Goal: Task Accomplishment & Management: Manage account settings

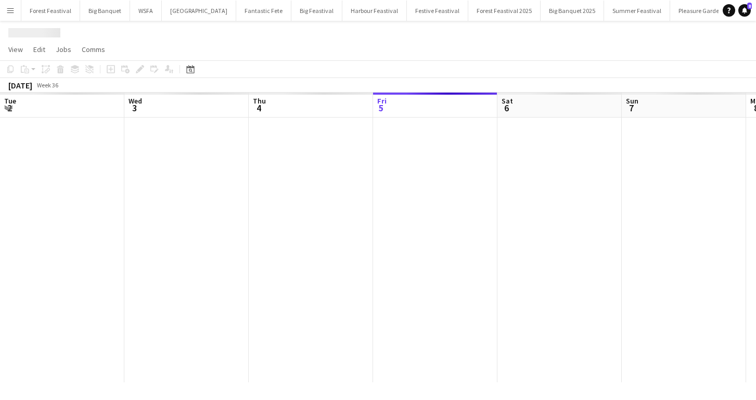
scroll to position [0, 249]
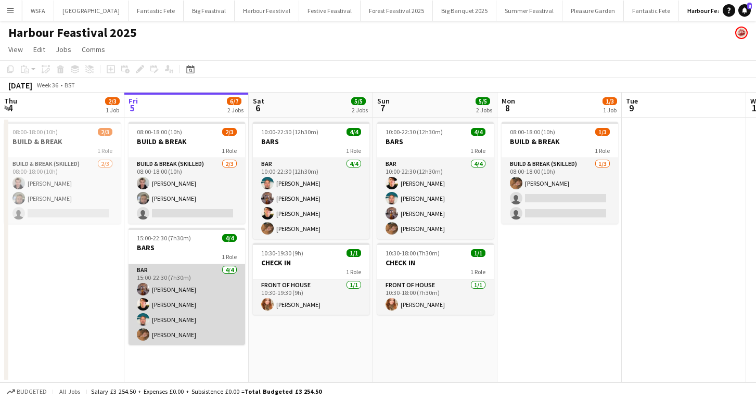
click at [201, 285] on app-card-role "Bar [DATE] 15:00-22:30 (7h30m) [PERSON_NAME] [PERSON_NAME] [PERSON_NAME] [PERSO…" at bounding box center [187, 304] width 117 height 81
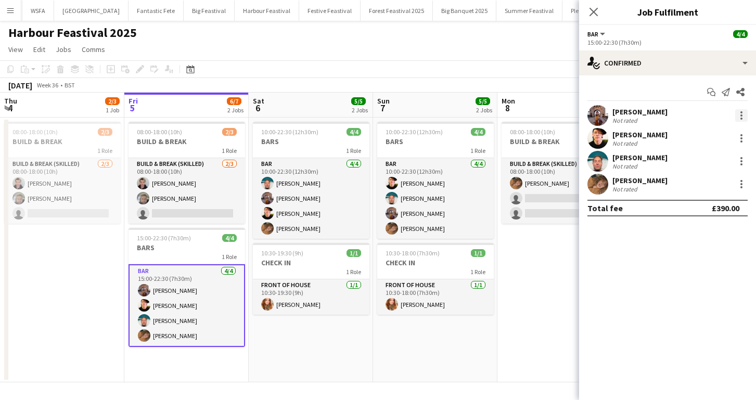
click at [743, 116] on div at bounding box center [741, 115] width 12 height 12
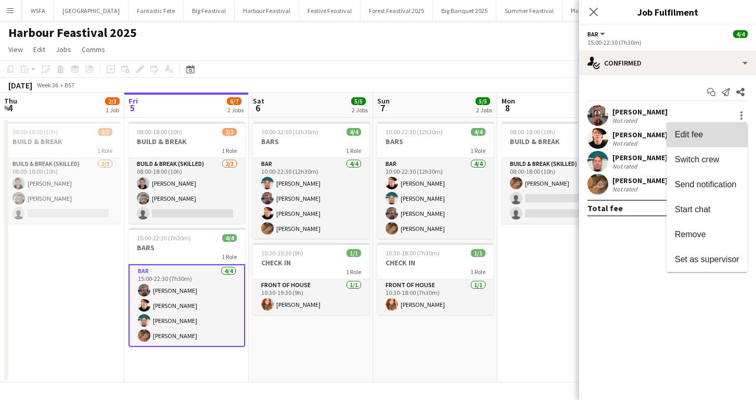
click at [706, 132] on span "Edit fee" at bounding box center [707, 134] width 65 height 9
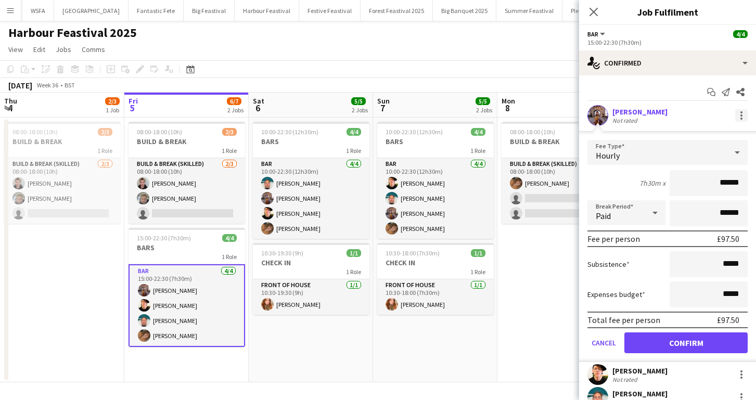
click at [741, 116] on div at bounding box center [742, 115] width 2 height 2
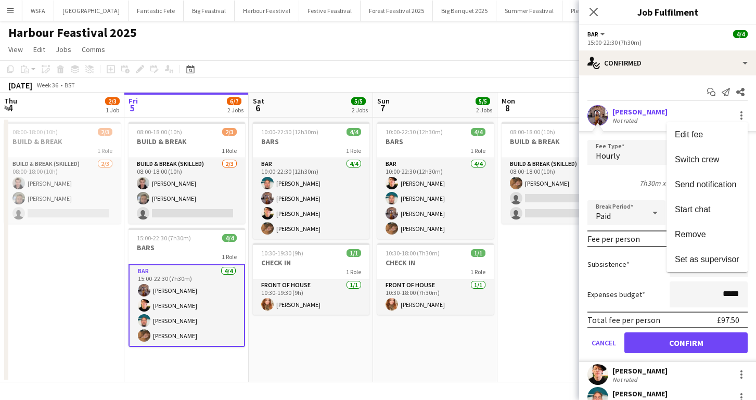
click at [741, 116] on div at bounding box center [378, 200] width 756 height 400
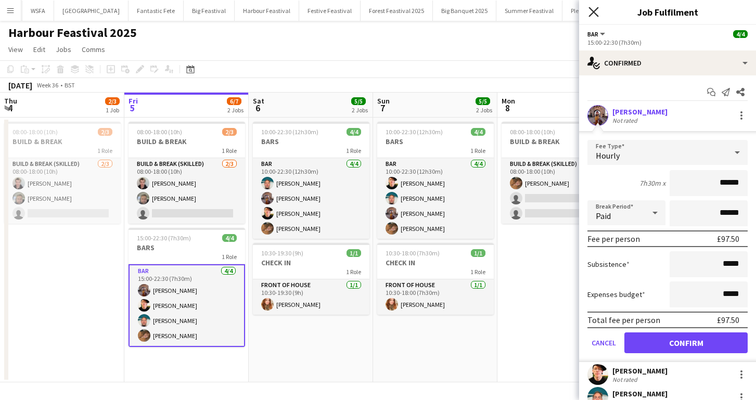
click at [598, 15] on icon "Close pop-in" at bounding box center [594, 12] width 10 height 10
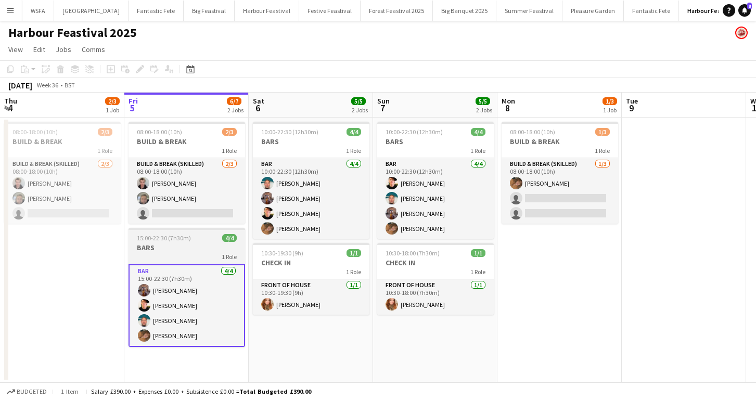
click at [197, 252] on div "1 Role" at bounding box center [187, 256] width 117 height 8
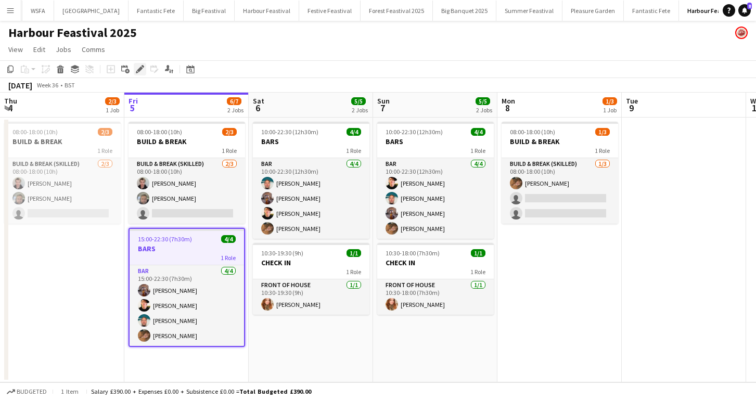
click at [141, 71] on icon "Edit" at bounding box center [140, 69] width 8 height 8
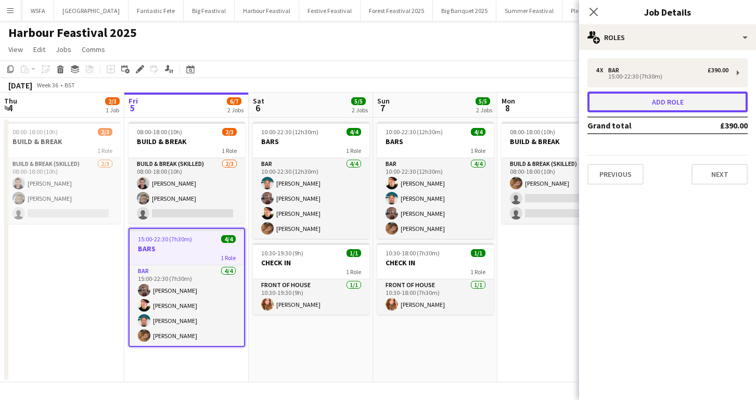
click at [633, 100] on button "Add role" at bounding box center [668, 102] width 160 height 21
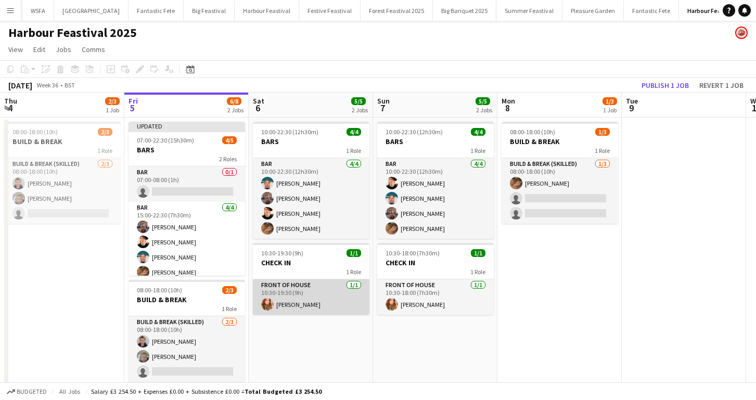
scroll to position [21, 0]
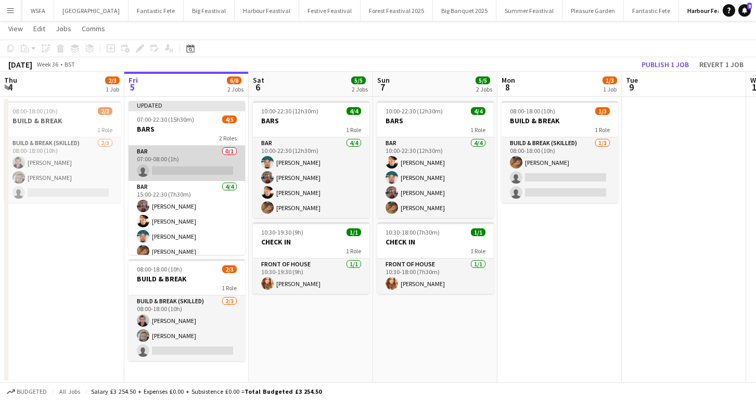
click at [205, 160] on app-card-role "Bar 0/1 07:00-08:00 (1h) single-neutral-actions" at bounding box center [187, 163] width 117 height 35
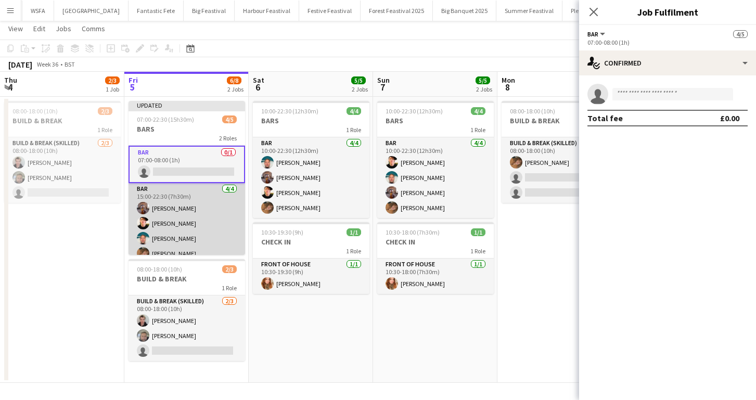
click at [220, 231] on app-card-role "Bar [DATE] 15:00-22:30 (7h30m) [PERSON_NAME] [PERSON_NAME] [PERSON_NAME] [PERSO…" at bounding box center [187, 223] width 117 height 81
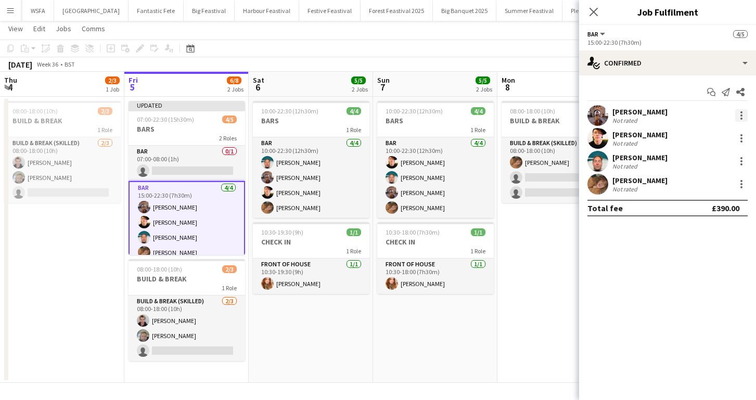
click at [743, 116] on div at bounding box center [741, 115] width 12 height 12
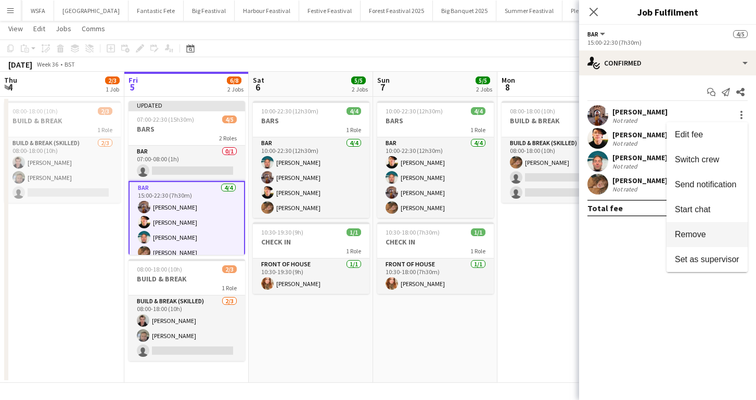
click at [701, 228] on button "Remove" at bounding box center [707, 234] width 81 height 25
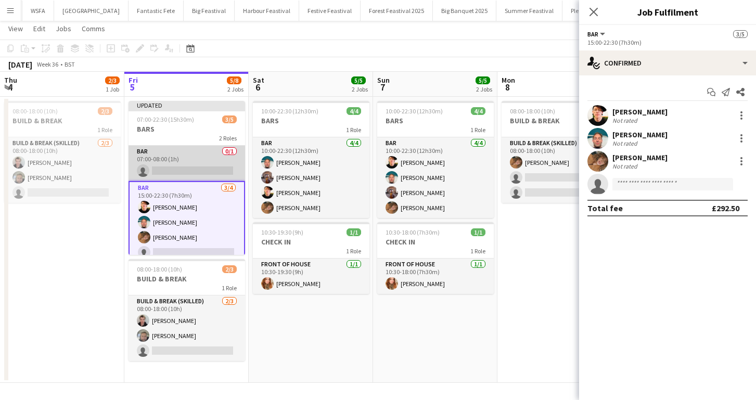
click at [192, 171] on app-card-role "Bar 0/1 07:00-08:00 (1h) single-neutral-actions" at bounding box center [187, 163] width 117 height 35
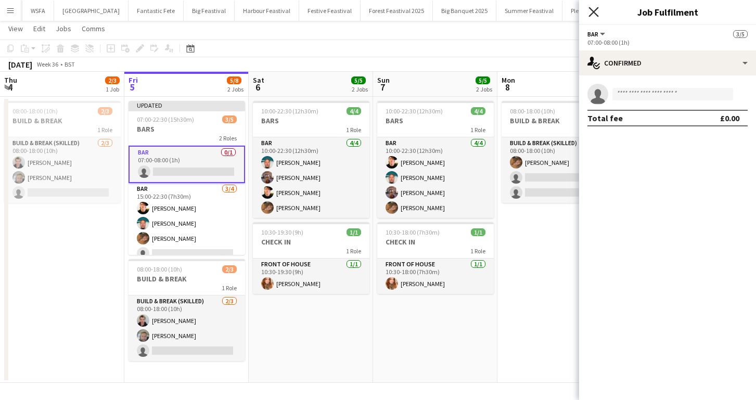
click at [594, 9] on icon "Close pop-in" at bounding box center [594, 12] width 10 height 10
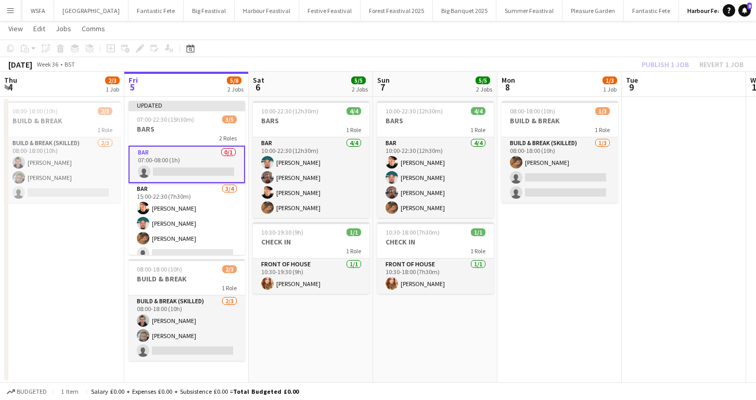
click at [653, 63] on div "Publish 1 job Revert 1 job" at bounding box center [692, 65] width 127 height 14
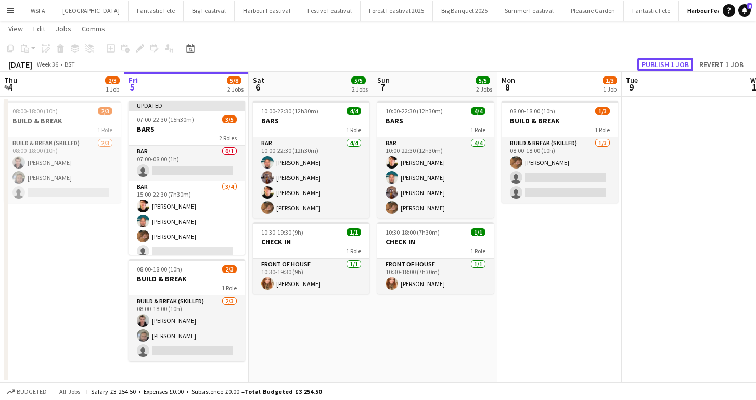
click at [653, 63] on button "Publish 1 job" at bounding box center [666, 65] width 56 height 14
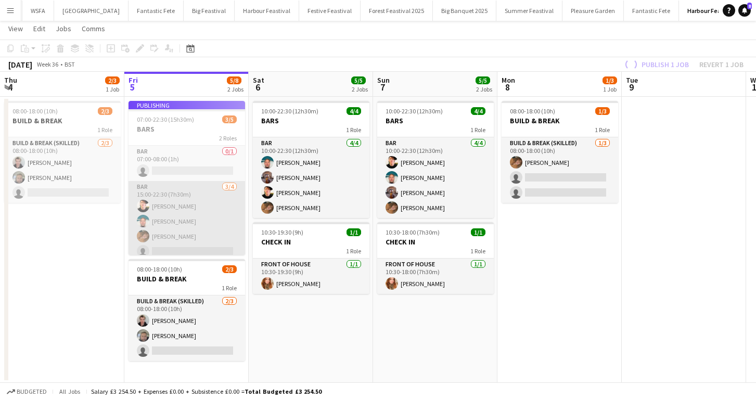
scroll to position [20, 0]
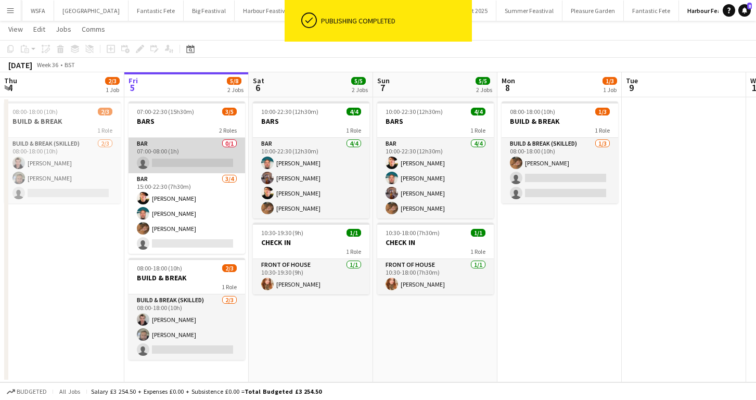
click at [193, 159] on app-card-role "Bar 0/1 07:00-08:00 (1h) single-neutral-actions" at bounding box center [187, 155] width 117 height 35
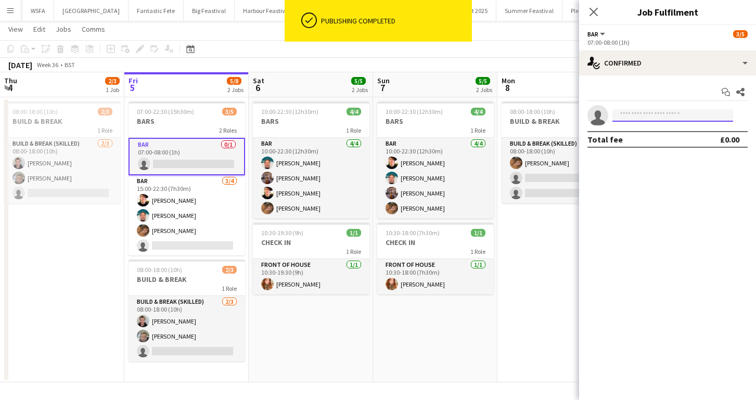
click at [625, 113] on input at bounding box center [673, 115] width 121 height 12
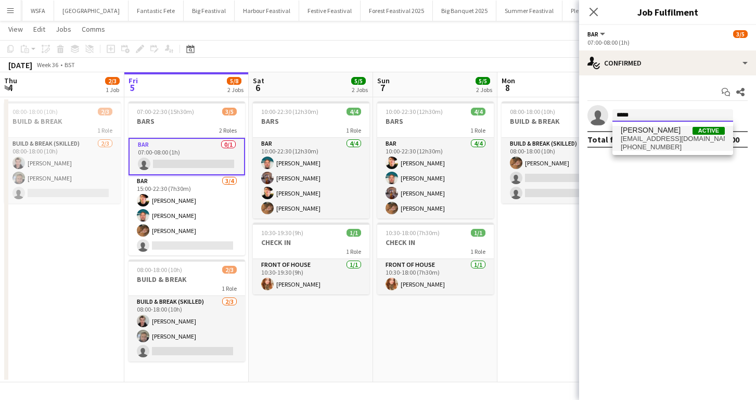
type input "*****"
click at [636, 132] on span "[PERSON_NAME]" at bounding box center [651, 130] width 60 height 9
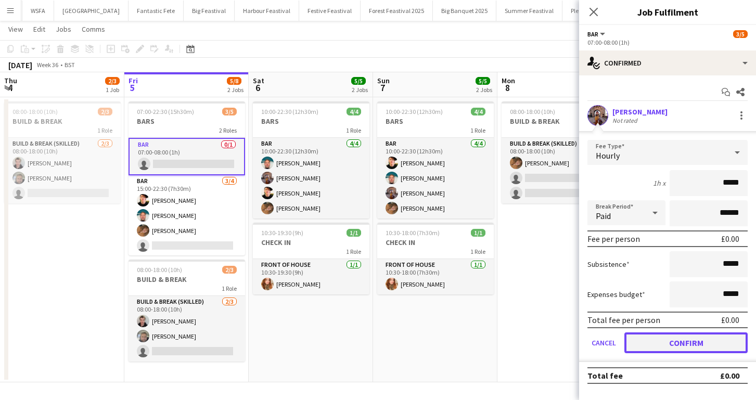
click at [660, 342] on button "Confirm" at bounding box center [686, 343] width 123 height 21
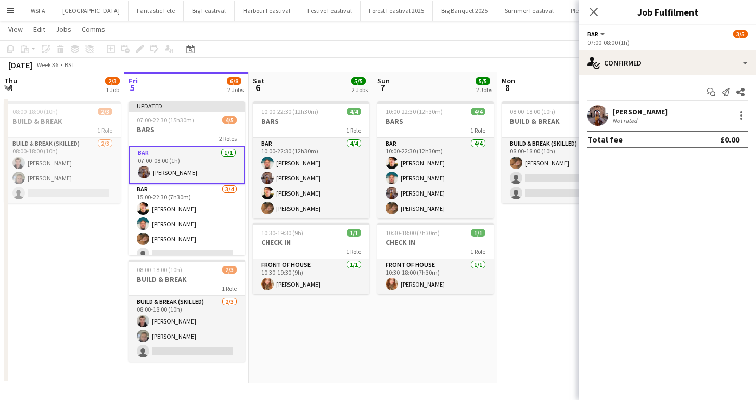
click at [171, 159] on app-card-role "Bar [DATE] 07:00-08:00 (1h) [PERSON_NAME]" at bounding box center [187, 164] width 117 height 37
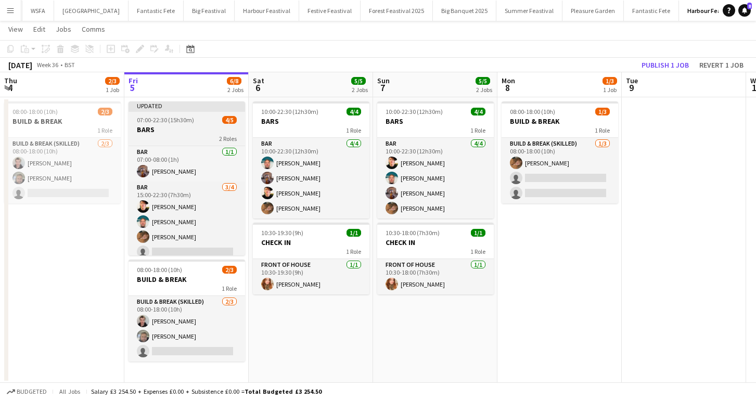
click at [175, 127] on h3 "BARS" at bounding box center [187, 129] width 117 height 9
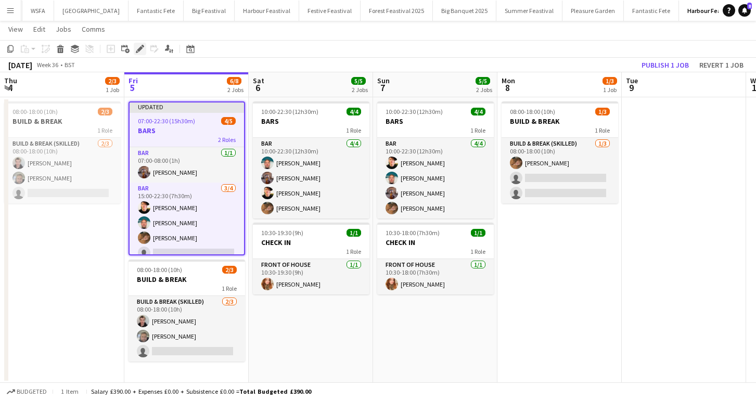
click at [139, 49] on icon at bounding box center [140, 49] width 6 height 6
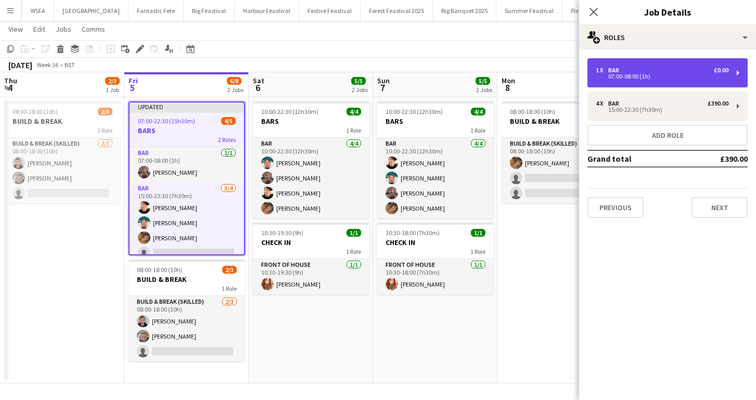
click at [627, 77] on div "07:00-08:00 (1h)" at bounding box center [662, 76] width 133 height 5
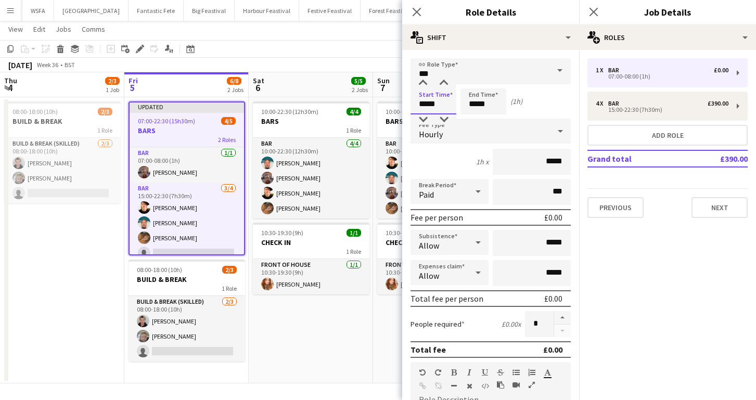
click at [431, 104] on input "*****" at bounding box center [434, 101] width 46 height 26
click at [423, 81] on div at bounding box center [423, 83] width 21 height 10
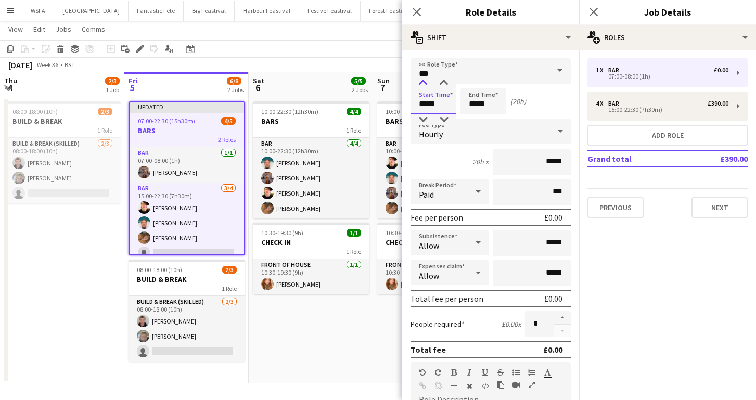
click at [423, 81] on div at bounding box center [423, 83] width 21 height 10
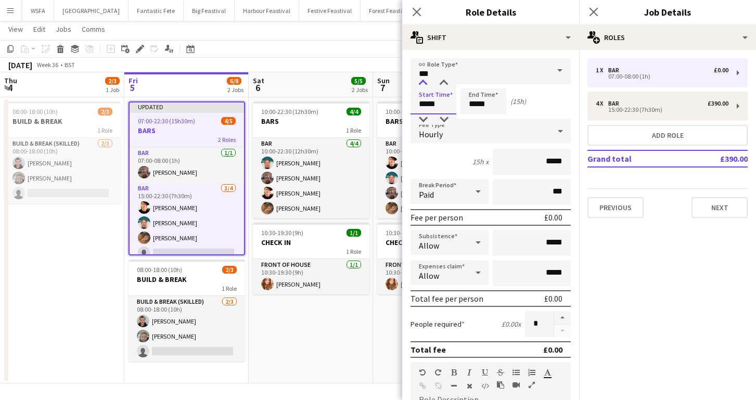
click at [423, 81] on div at bounding box center [423, 83] width 21 height 10
type input "*****"
click at [426, 116] on div at bounding box center [423, 119] width 21 height 10
click at [479, 107] on input "*****" at bounding box center [484, 101] width 46 height 26
click at [473, 85] on div at bounding box center [473, 83] width 21 height 10
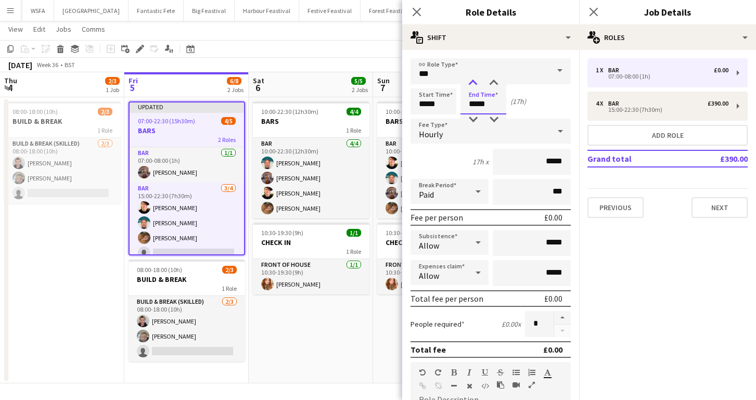
click at [473, 85] on div at bounding box center [473, 83] width 21 height 10
click at [474, 116] on div at bounding box center [473, 119] width 21 height 10
click at [474, 85] on div at bounding box center [473, 83] width 21 height 10
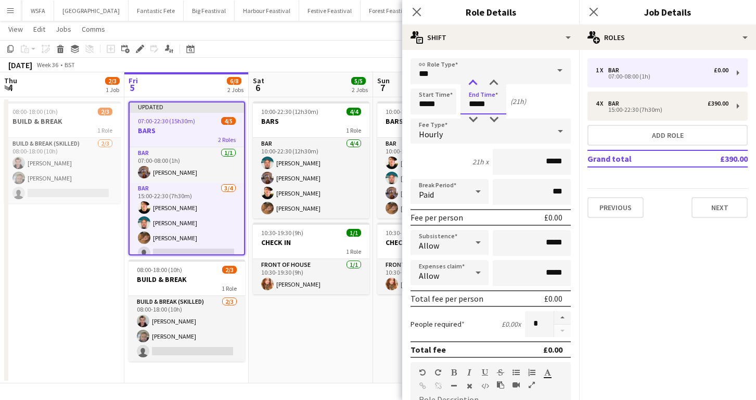
click at [474, 85] on div at bounding box center [473, 83] width 21 height 10
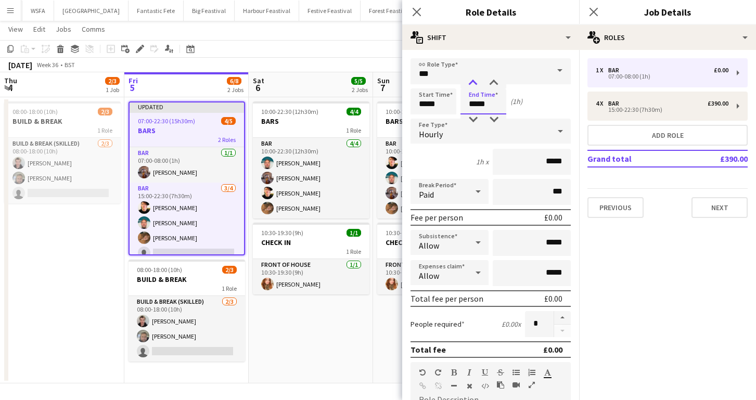
click at [474, 85] on div at bounding box center [473, 83] width 21 height 10
type input "*****"
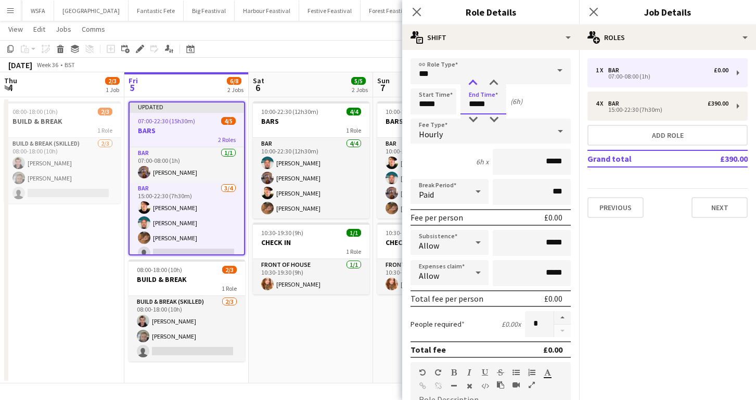
click at [474, 85] on div at bounding box center [473, 83] width 21 height 10
click at [563, 161] on input "*****" at bounding box center [532, 162] width 78 height 26
type input "**"
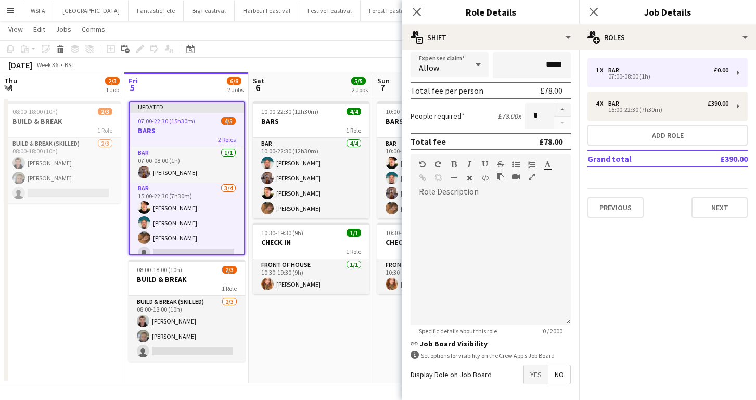
scroll to position [251, 0]
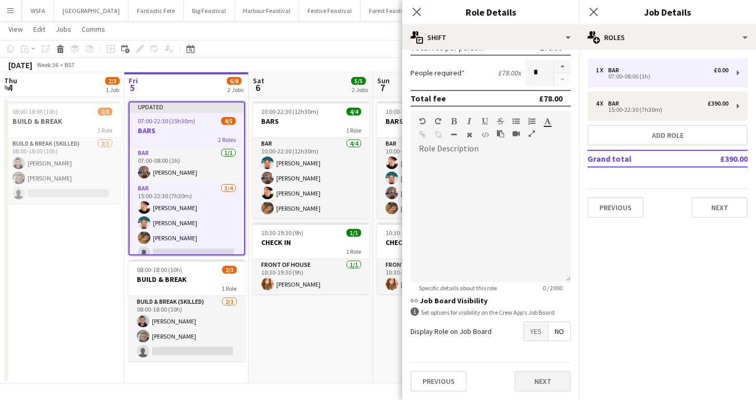
type input "******"
click at [527, 379] on button "Next" at bounding box center [543, 381] width 56 height 21
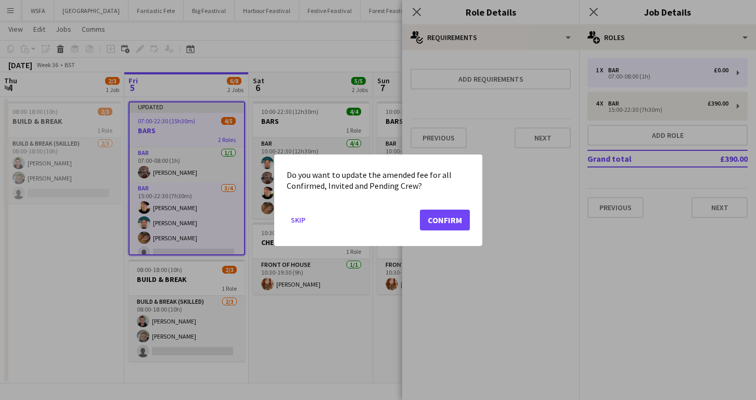
scroll to position [0, 0]
click at [449, 221] on button "Confirm" at bounding box center [445, 219] width 50 height 21
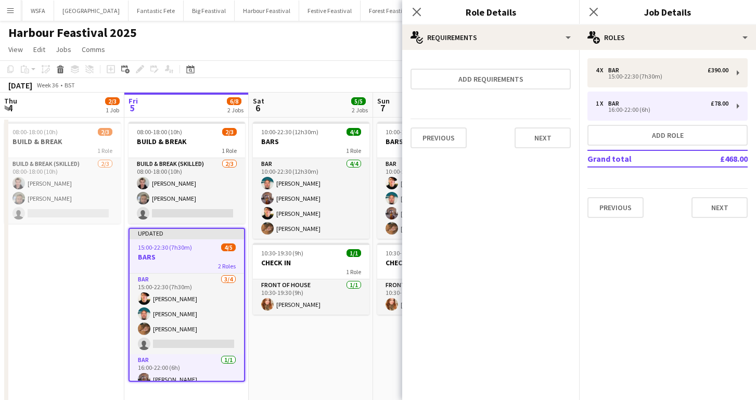
scroll to position [20, 0]
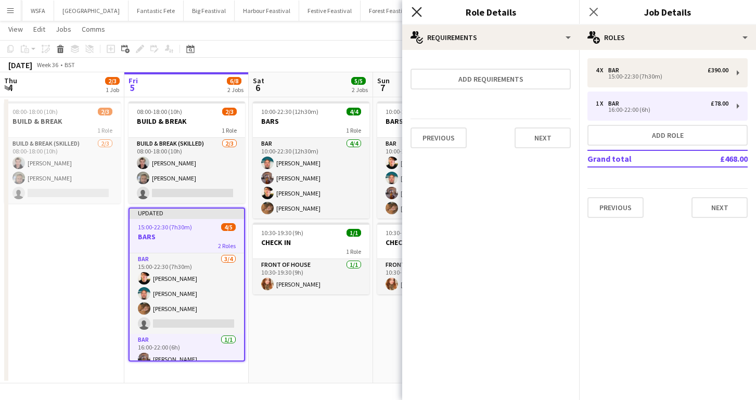
click at [416, 11] on icon at bounding box center [417, 12] width 10 height 10
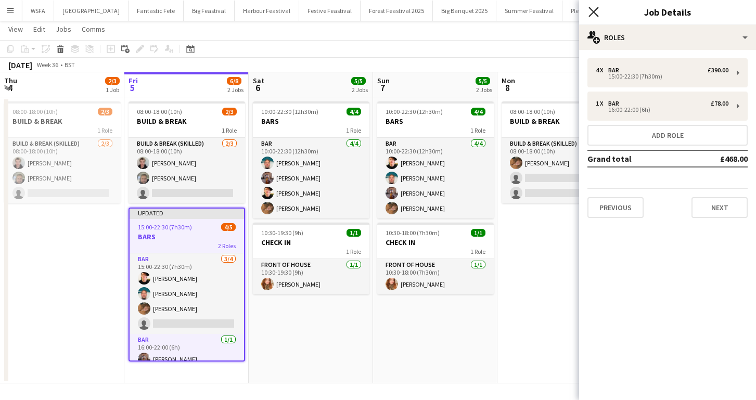
click at [594, 11] on icon at bounding box center [594, 12] width 10 height 10
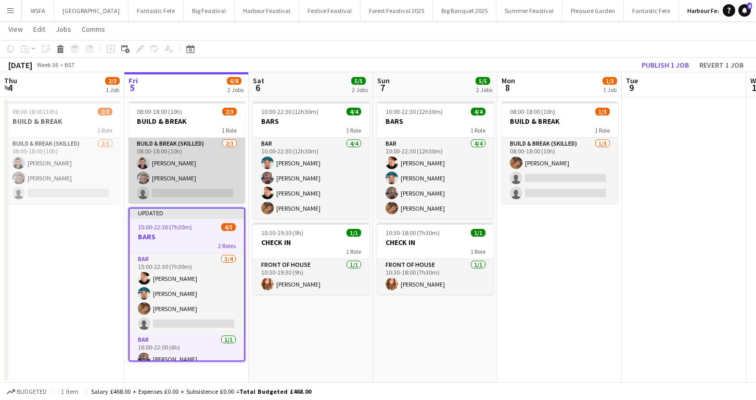
click at [199, 169] on app-card-role "Build & Break (skilled) [DATE] 08:00-18:00 (10h) [PERSON_NAME] [PERSON_NAME] si…" at bounding box center [187, 171] width 117 height 66
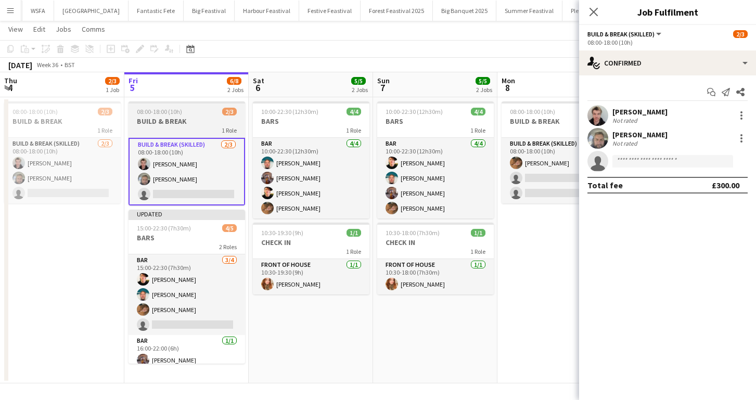
click at [186, 110] on div "08:00-18:00 (10h) 2/3" at bounding box center [187, 112] width 117 height 8
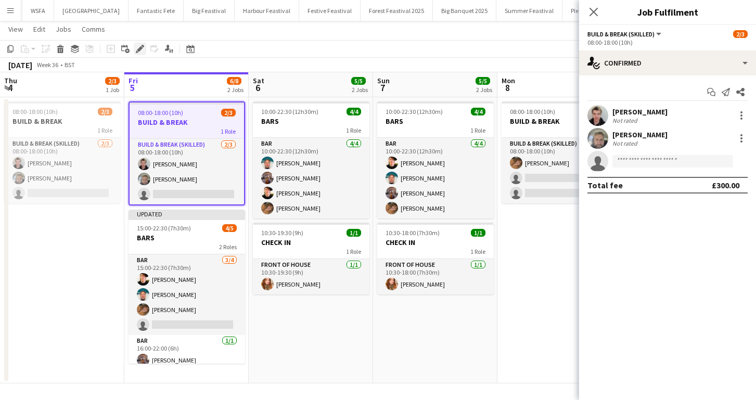
click at [142, 48] on icon "Edit" at bounding box center [140, 49] width 8 height 8
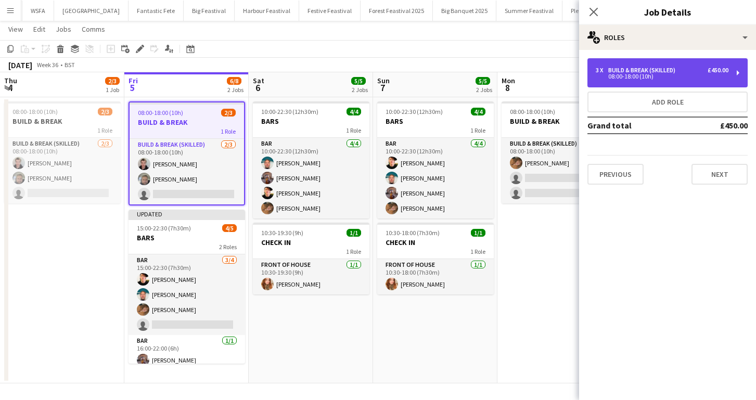
click at [634, 67] on div "Build & Break (skilled)" at bounding box center [643, 70] width 71 height 7
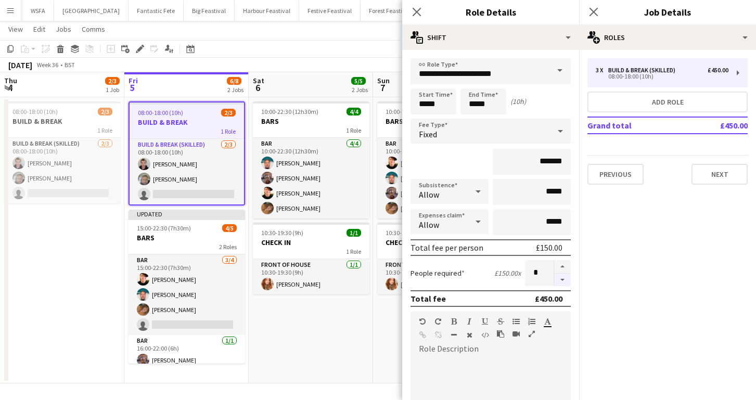
click at [563, 282] on button "button" at bounding box center [562, 280] width 17 height 13
type input "*"
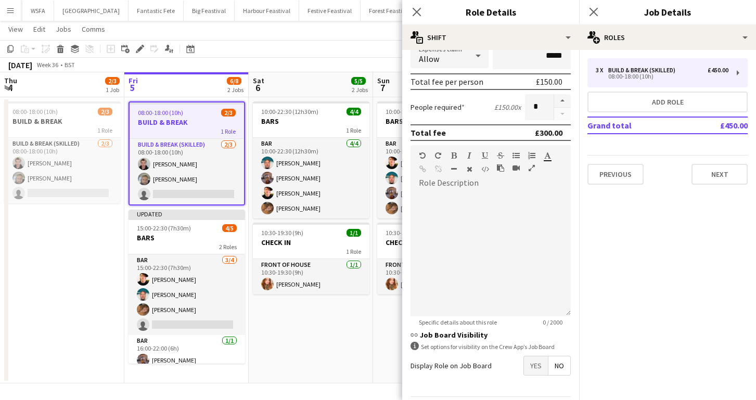
scroll to position [200, 0]
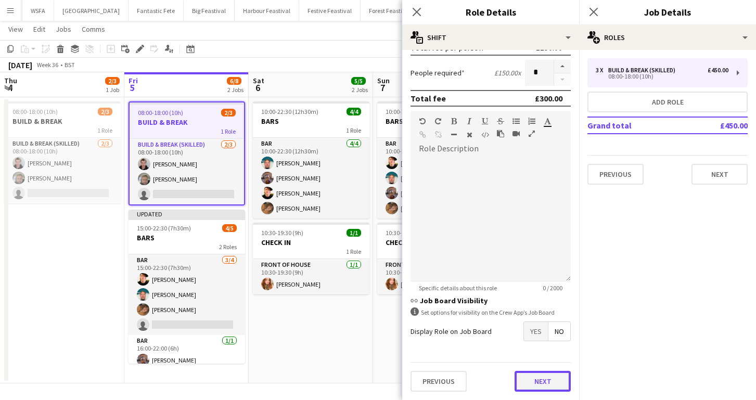
click at [537, 385] on button "Next" at bounding box center [543, 381] width 56 height 21
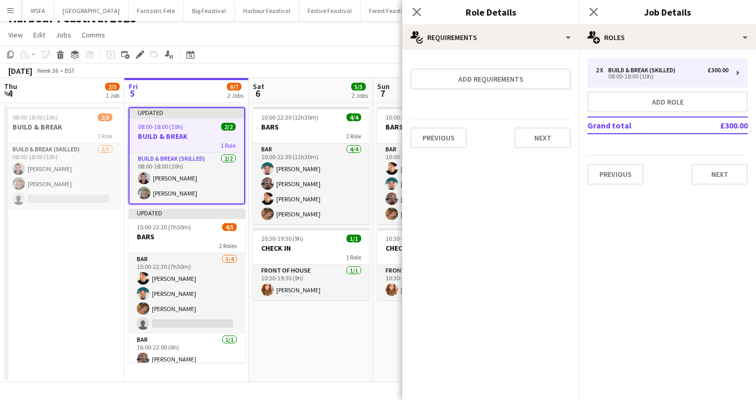
scroll to position [14, 0]
click at [544, 145] on button "Next" at bounding box center [543, 138] width 56 height 21
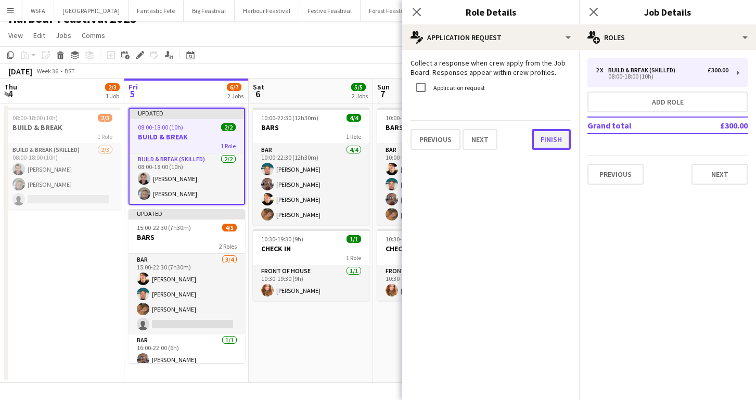
click at [544, 145] on button "Finish" at bounding box center [551, 139] width 39 height 21
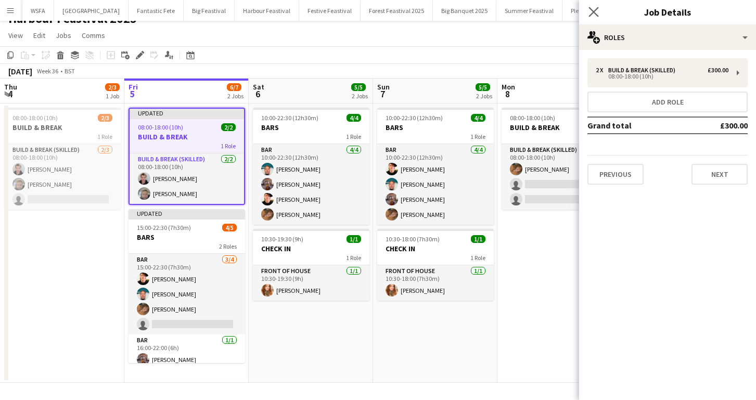
click at [594, 5] on app-icon "Close pop-in" at bounding box center [594, 12] width 15 height 15
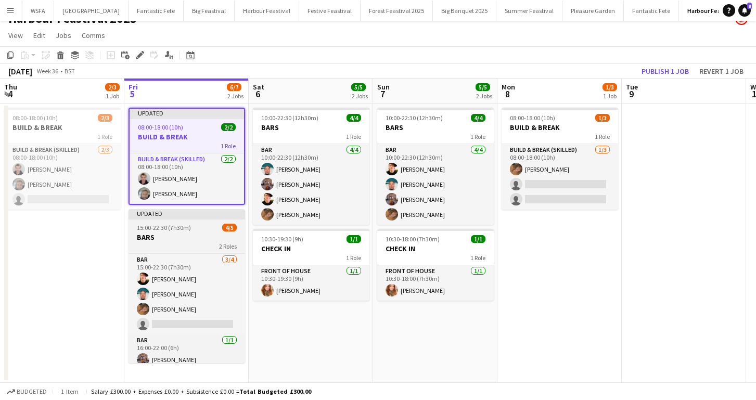
click at [201, 240] on h3 "BARS" at bounding box center [187, 237] width 117 height 9
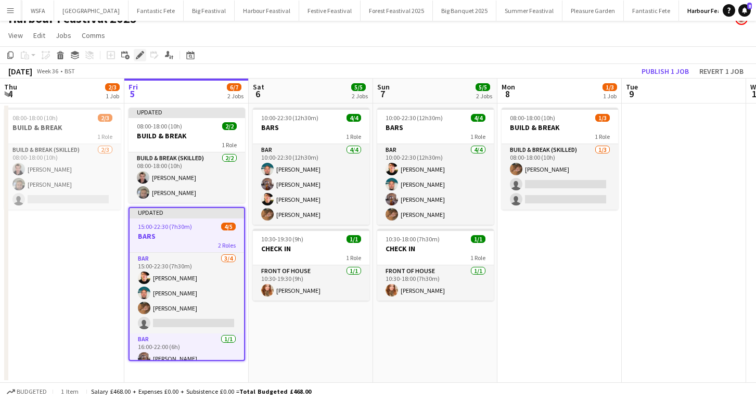
click at [139, 57] on icon at bounding box center [140, 56] width 6 height 6
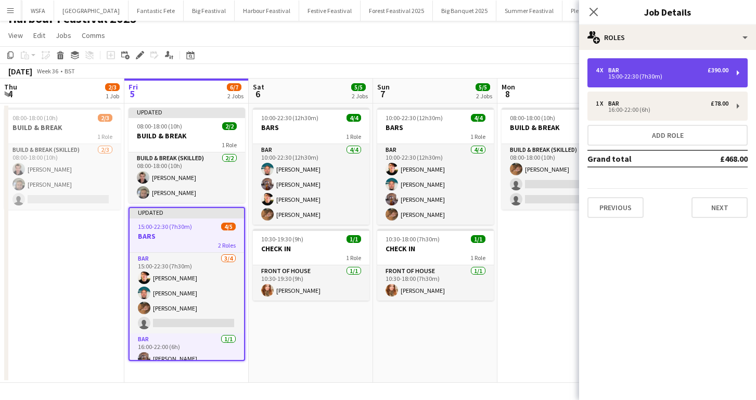
click at [626, 67] on div "4 x Bar £390.00" at bounding box center [662, 70] width 133 height 7
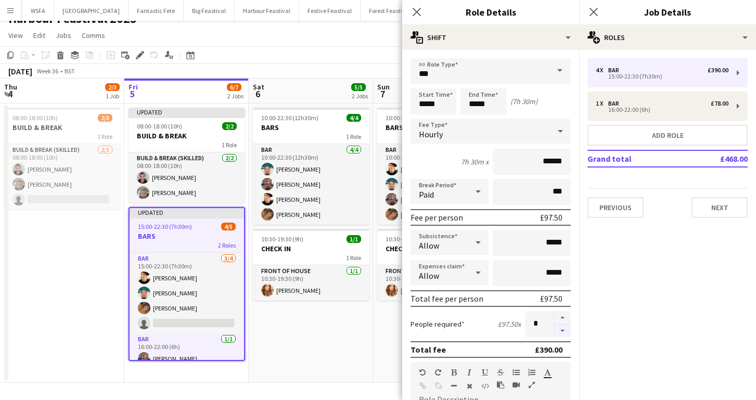
click at [563, 331] on button "button" at bounding box center [562, 331] width 17 height 13
type input "*"
click at [420, 12] on icon "Close pop-in" at bounding box center [417, 12] width 10 height 10
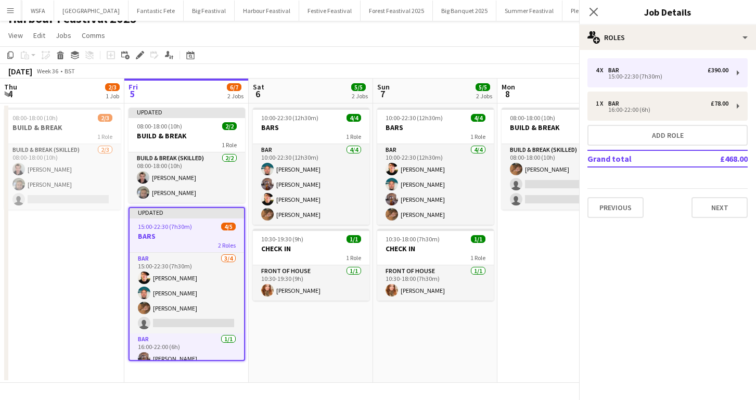
scroll to position [7, 0]
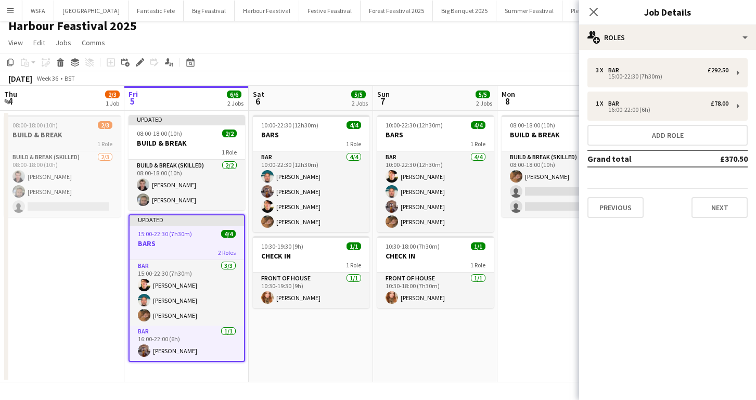
click at [88, 135] on h3 "BUILD & BREAK" at bounding box center [62, 134] width 117 height 9
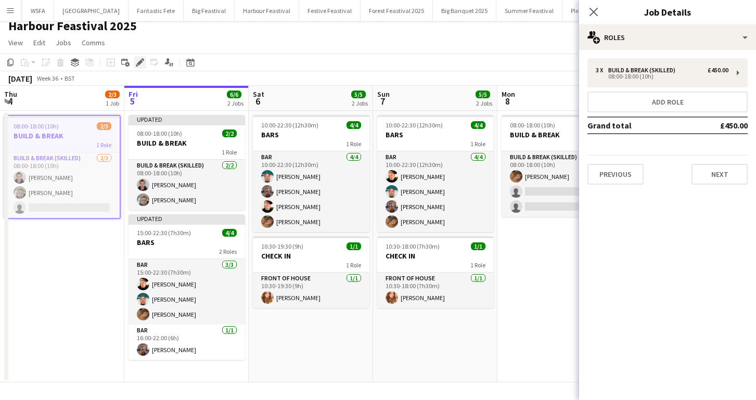
click at [140, 63] on icon at bounding box center [140, 63] width 6 height 6
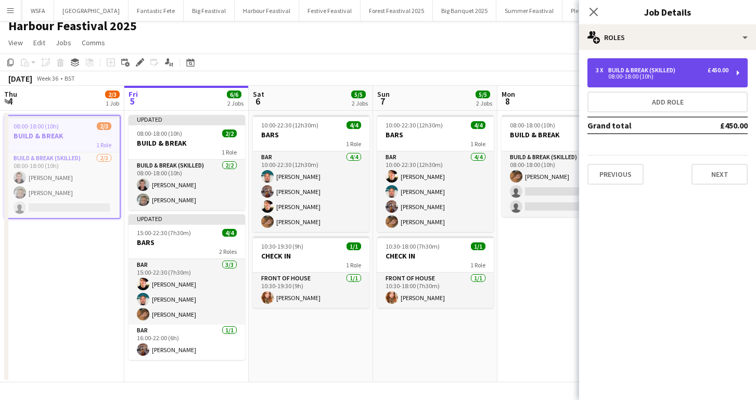
click at [622, 67] on div "Build & Break (skilled)" at bounding box center [643, 70] width 71 height 7
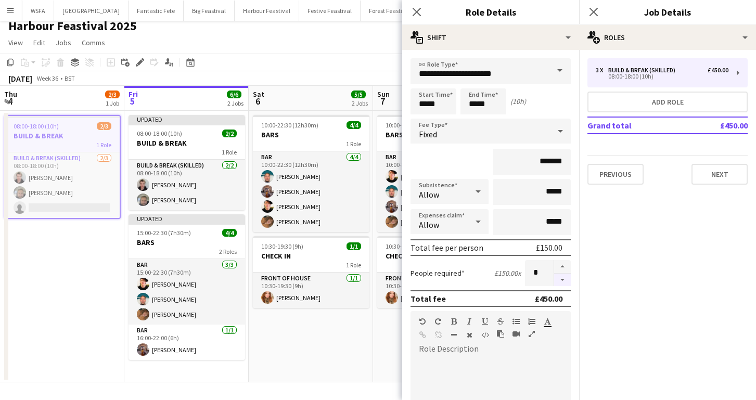
click at [559, 275] on button "button" at bounding box center [562, 280] width 17 height 13
type input "*"
click at [415, 8] on icon "Close pop-in" at bounding box center [417, 12] width 10 height 10
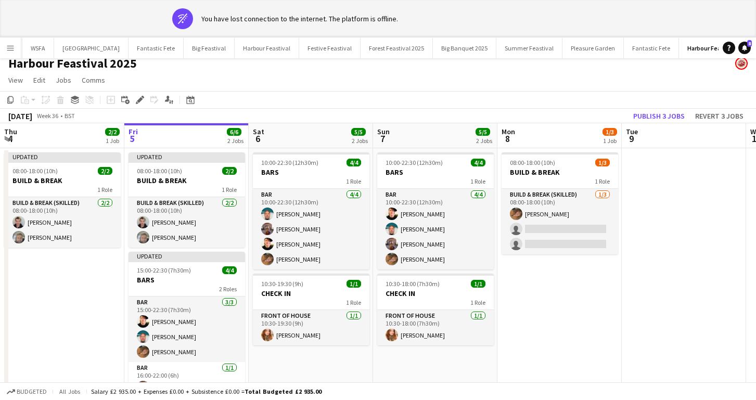
scroll to position [0, 0]
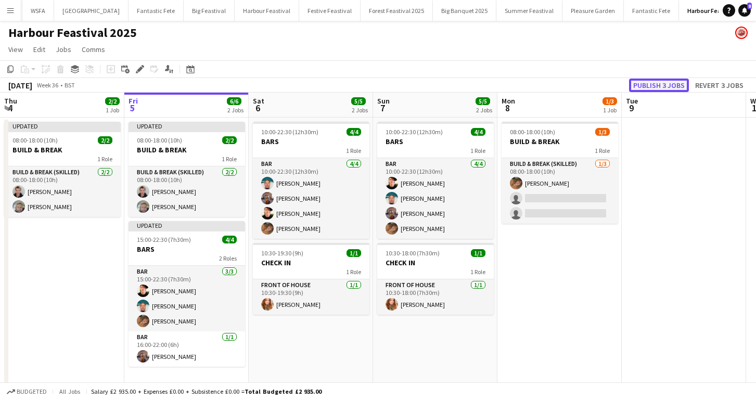
click at [637, 84] on button "Publish 3 jobs" at bounding box center [659, 86] width 60 height 14
